Goal: Check status: Check status

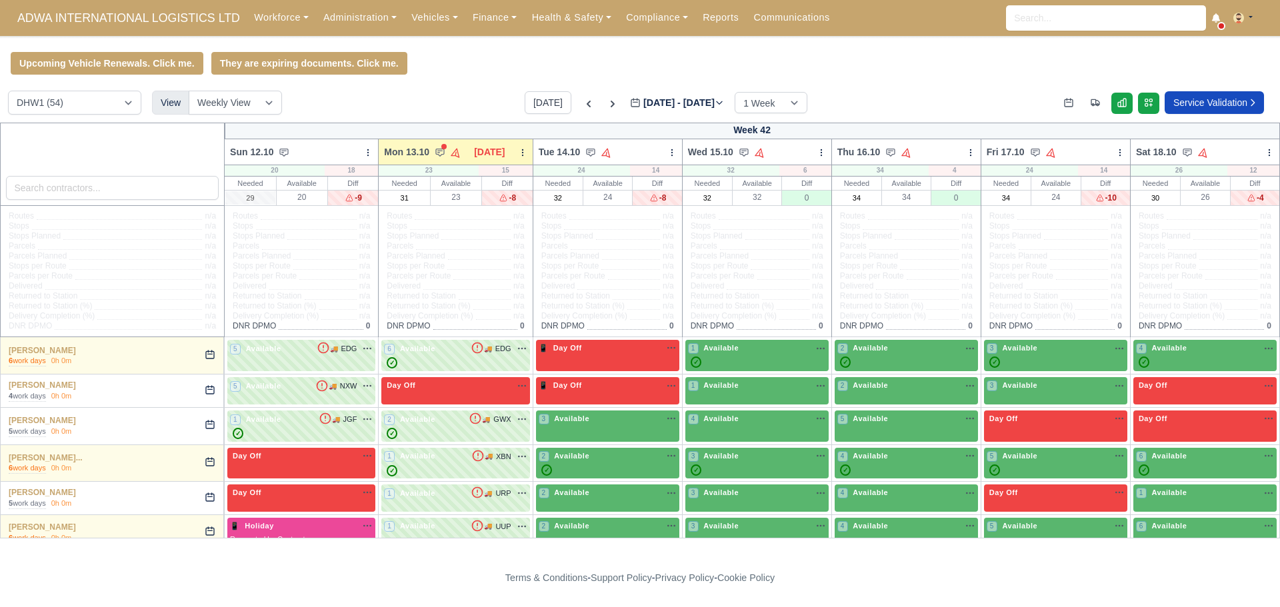
select select "2"
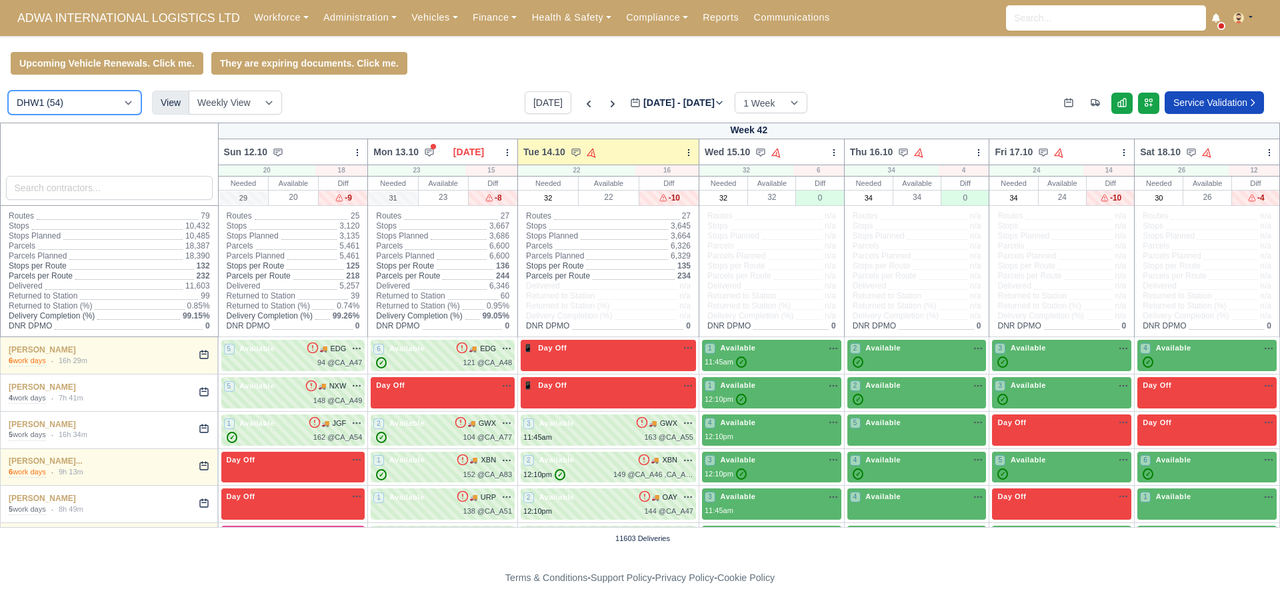
click at [72, 107] on select "DIG1 (93) DHW1 (54)" at bounding box center [74, 103] width 133 height 24
select select "1"
click at [8, 93] on select "DIG1 (93) DHW1 (54)" at bounding box center [74, 103] width 133 height 24
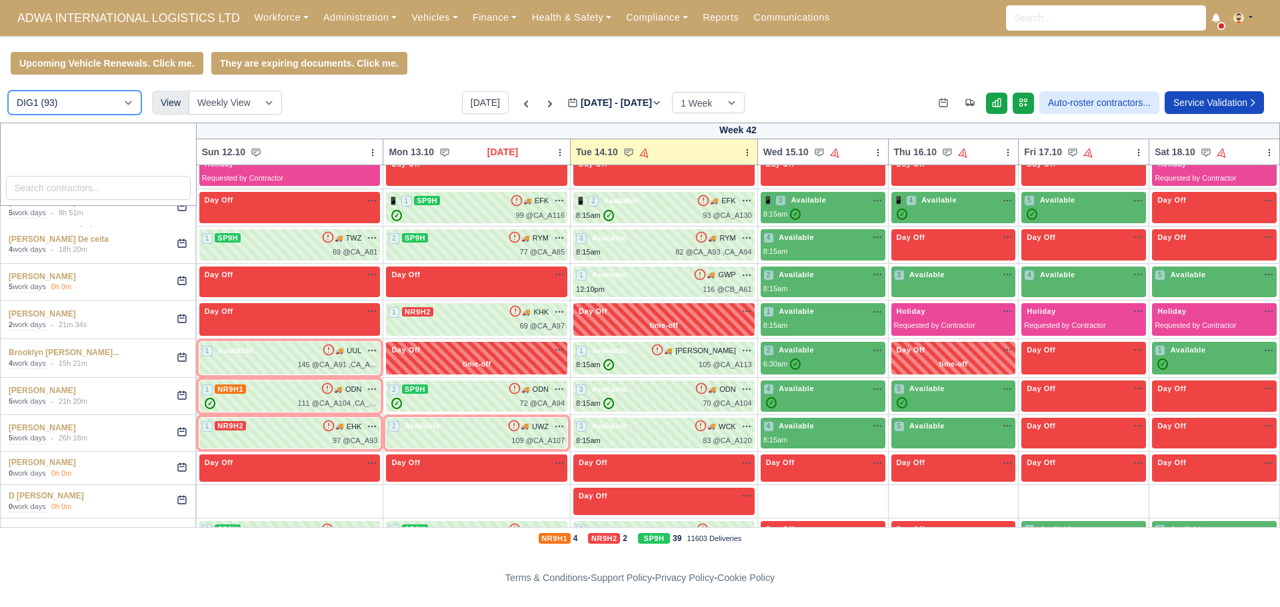
scroll to position [267, 0]
